Goal: Navigation & Orientation: Find specific page/section

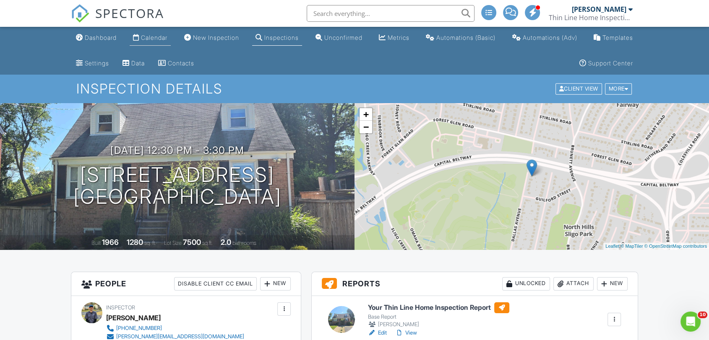
click at [153, 34] on div "Calendar" at bounding box center [154, 37] width 26 height 7
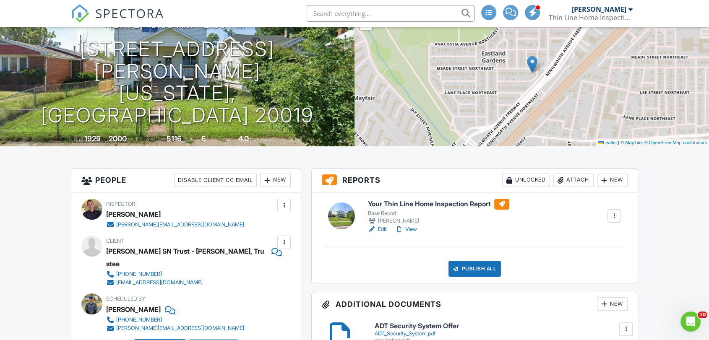
scroll to position [112, 0]
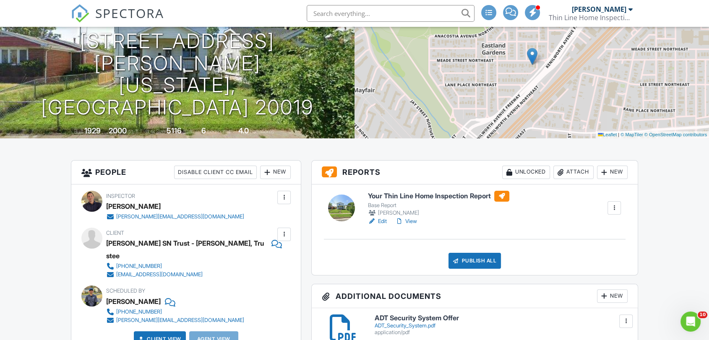
click at [381, 222] on link "Edit" at bounding box center [377, 221] width 19 height 8
